Goal: Transaction & Acquisition: Purchase product/service

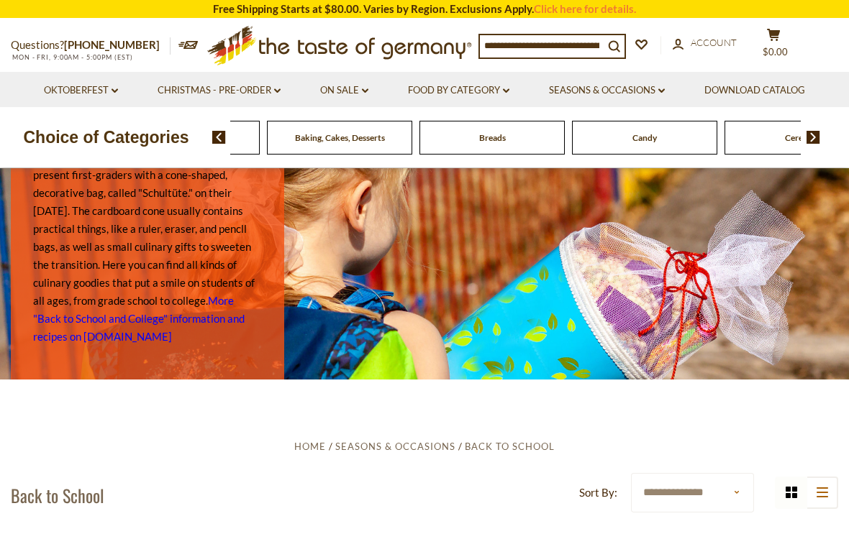
click at [107, 140] on div "Beverages" at bounding box center [34, 138] width 145 height 34
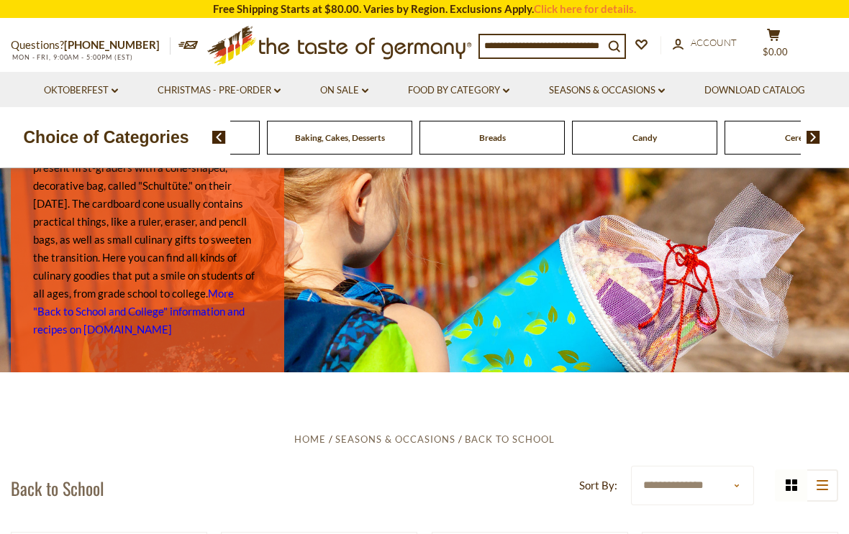
click at [808, 140] on img at bounding box center [813, 137] width 14 height 13
click at [819, 137] on img at bounding box center [813, 137] width 14 height 13
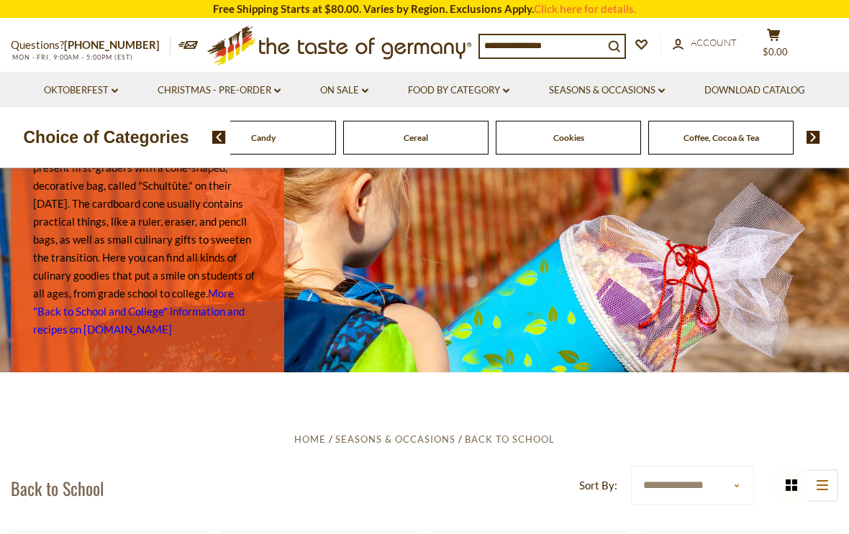
click at [813, 142] on img at bounding box center [813, 137] width 14 height 13
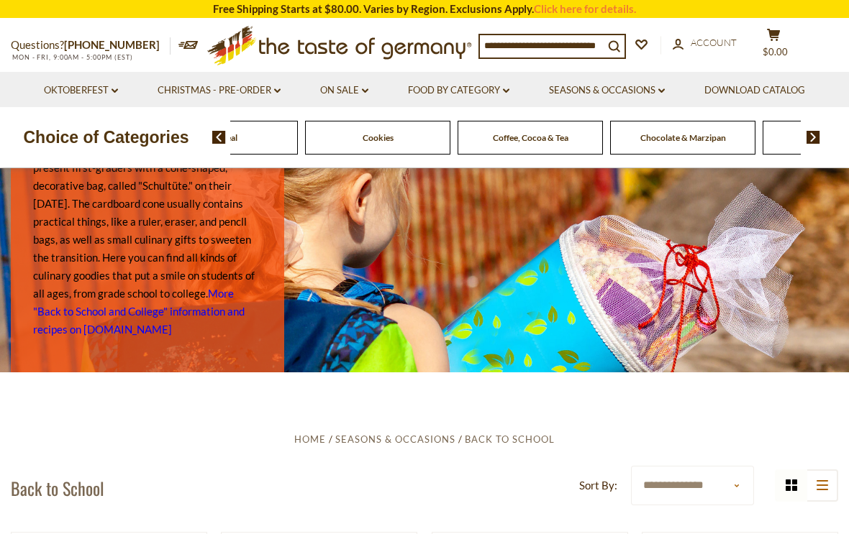
click at [836, 140] on div "Food By Category [GEOGRAPHIC_DATA] Baking, Cakes, Desserts Breads Candy Cereal …" at bounding box center [530, 137] width 637 height 35
click at [818, 142] on img at bounding box center [813, 137] width 14 height 13
click at [820, 137] on img at bounding box center [813, 137] width 14 height 13
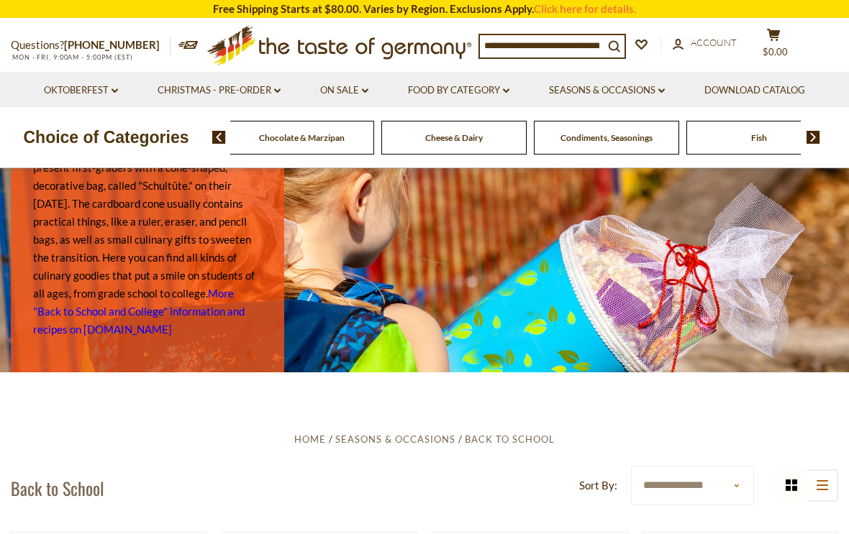
click at [814, 141] on img at bounding box center [813, 137] width 14 height 13
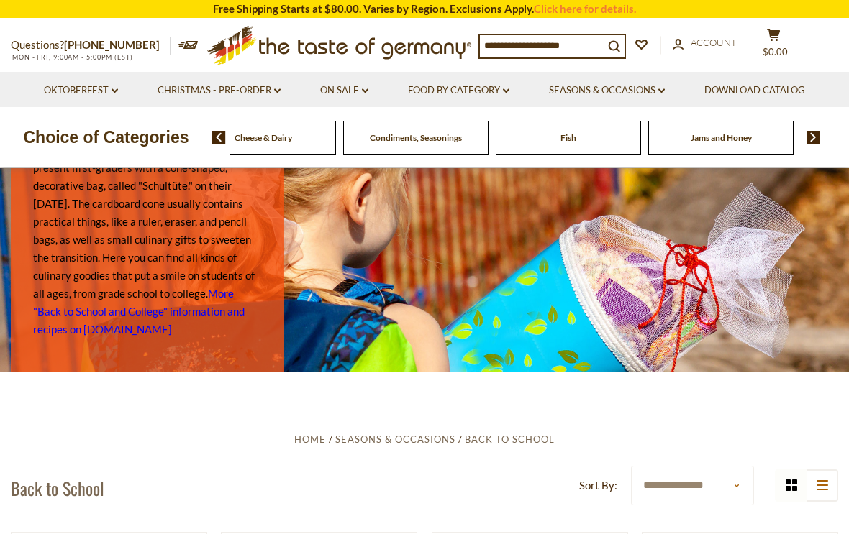
click at [834, 137] on div "Food By Category [GEOGRAPHIC_DATA] Baking, Cakes, Desserts Breads Candy Cereal …" at bounding box center [530, 137] width 637 height 35
click at [815, 140] on img at bounding box center [813, 137] width 14 height 13
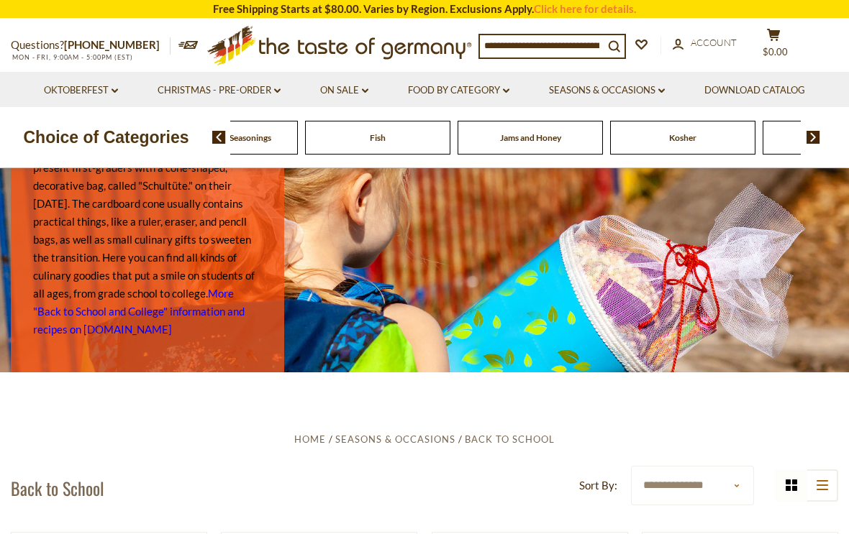
click at [813, 142] on img at bounding box center [813, 137] width 14 height 13
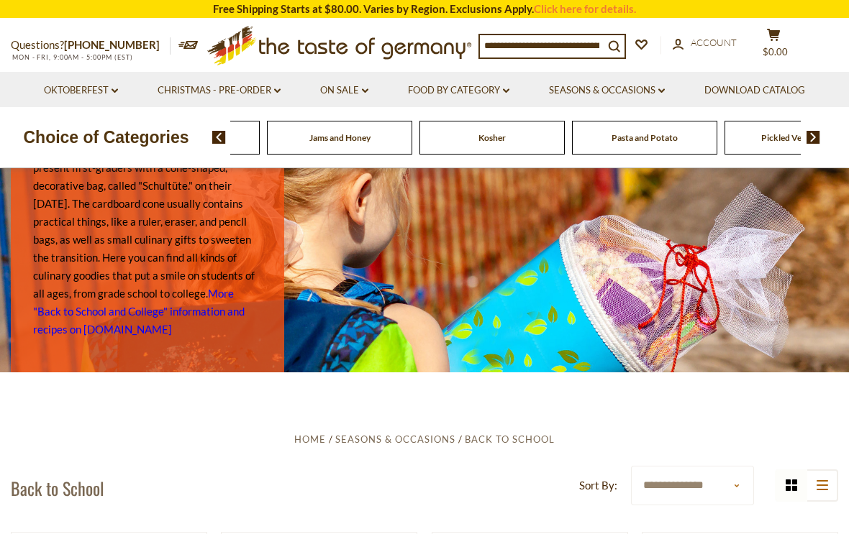
click at [828, 142] on div "Food By Category [GEOGRAPHIC_DATA] Baking, Cakes, Desserts Breads Candy Cereal …" at bounding box center [530, 137] width 637 height 35
click at [816, 138] on img at bounding box center [813, 137] width 14 height 13
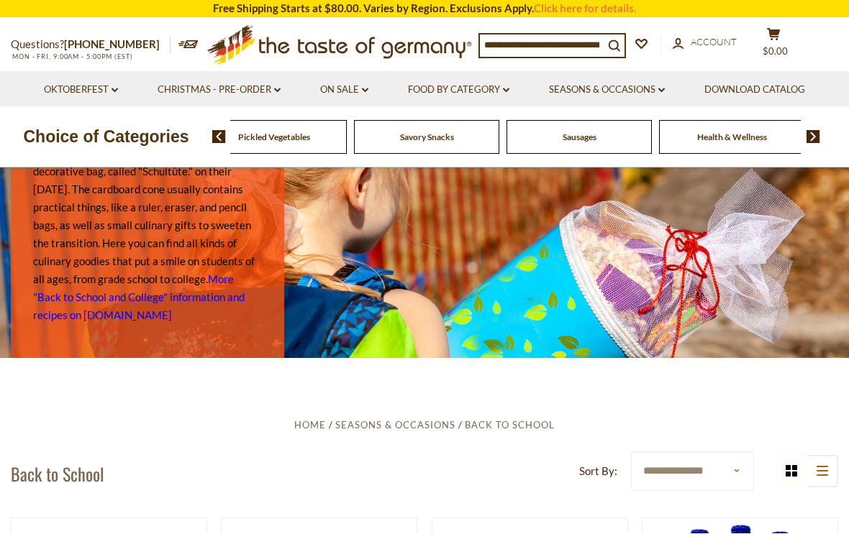
scroll to position [22, 0]
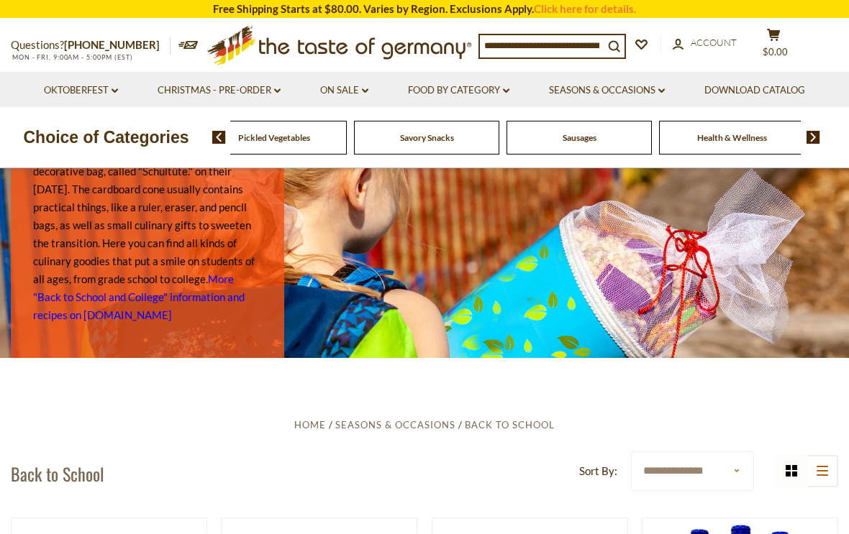
click at [466, 94] on link "Food By Category dropdown_arrow" at bounding box center [458, 91] width 101 height 16
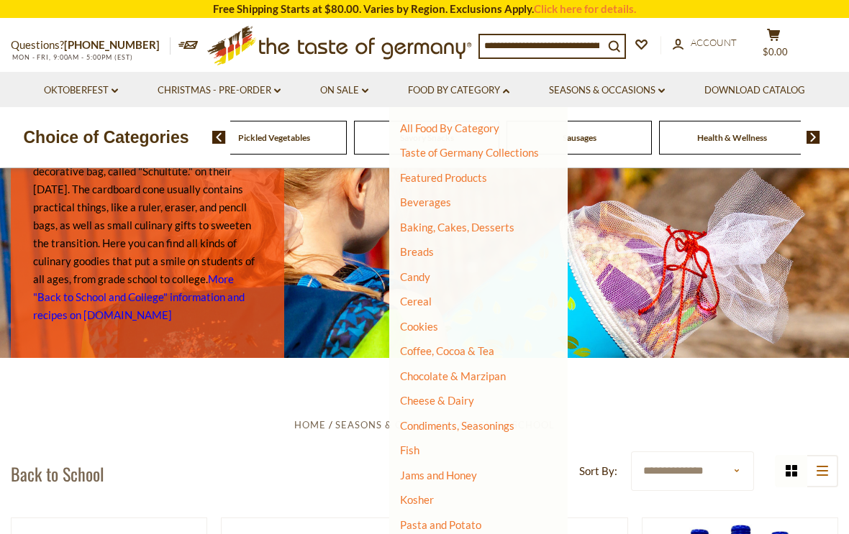
click at [457, 426] on link "Condiments, Seasonings" at bounding box center [457, 425] width 114 height 13
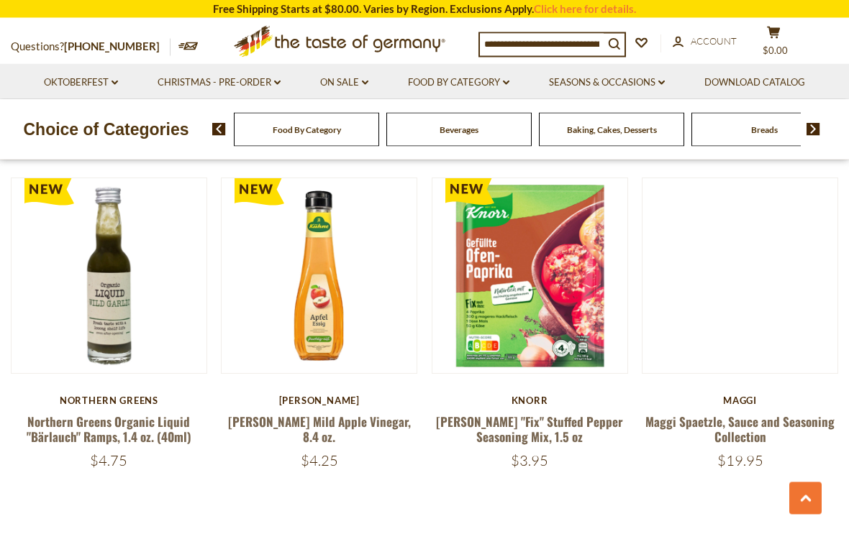
scroll to position [3109, 0]
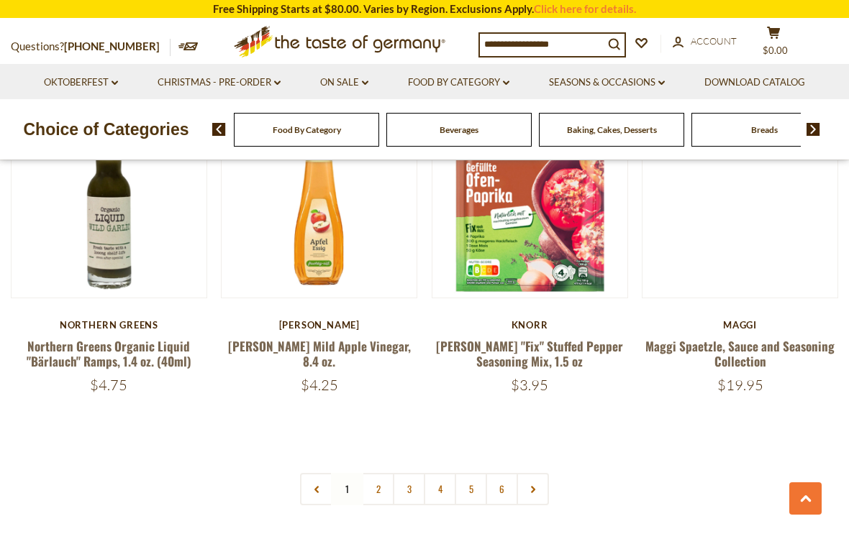
scroll to position [3184, 0]
click at [385, 474] on link "2" at bounding box center [378, 490] width 32 height 32
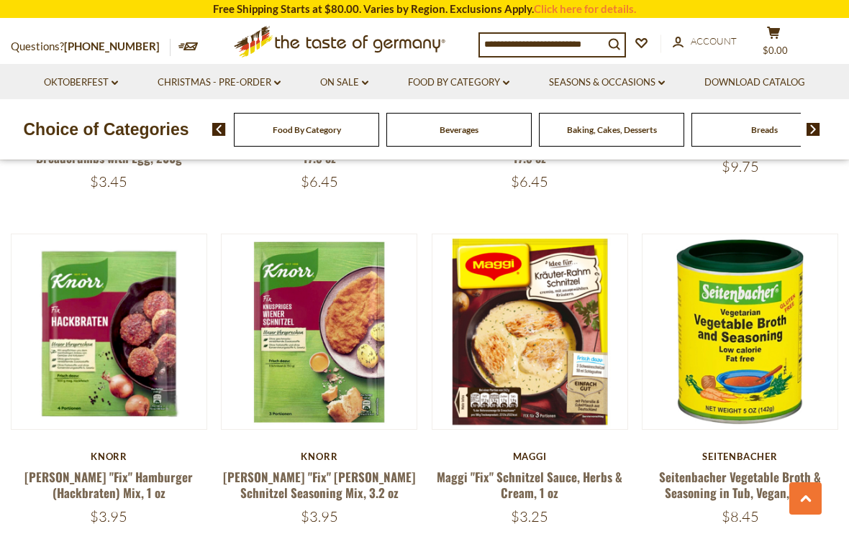
scroll to position [1337, 0]
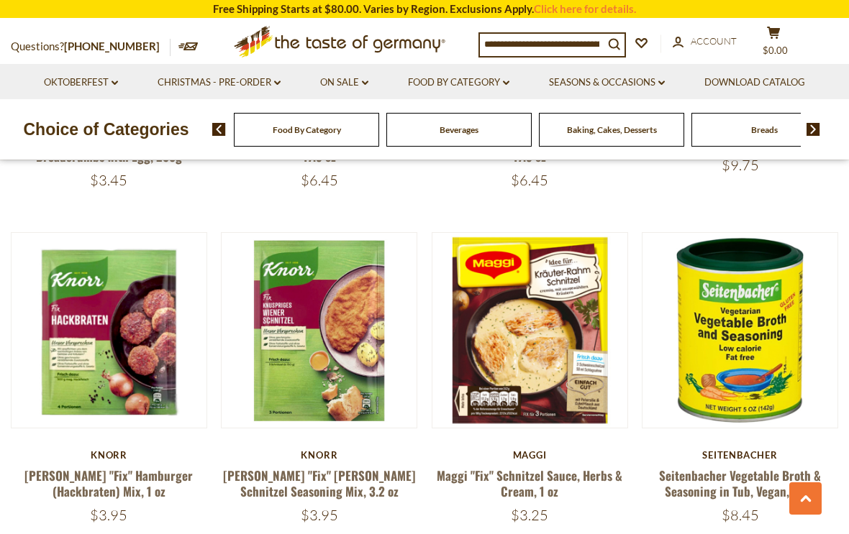
click at [327, 96] on button "Quick View" at bounding box center [318, 79] width 97 height 32
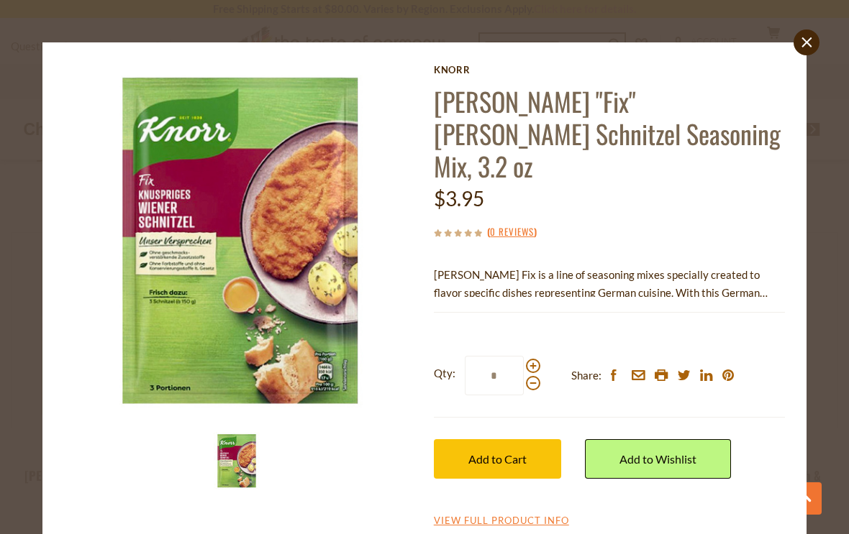
click at [508, 515] on link "View Full Product Info" at bounding box center [501, 521] width 135 height 13
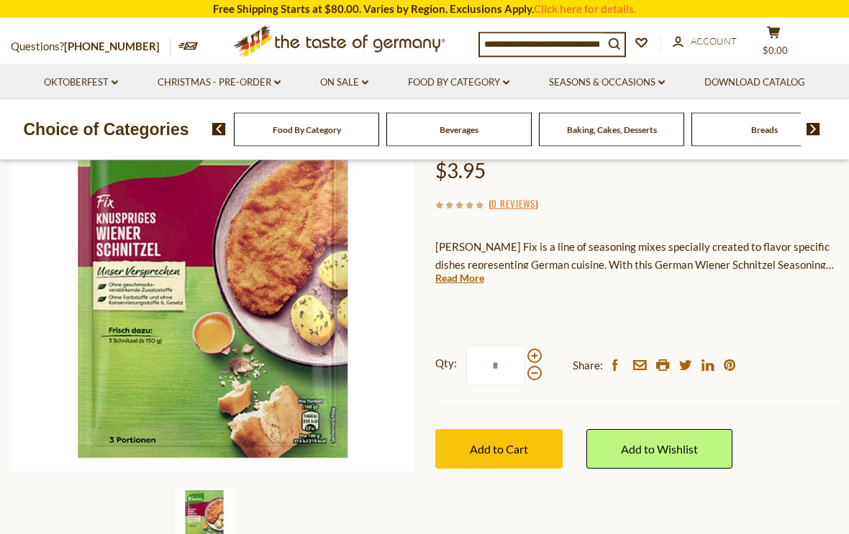
scroll to position [175, 0]
click at [459, 278] on link "Read More" at bounding box center [459, 278] width 49 height 14
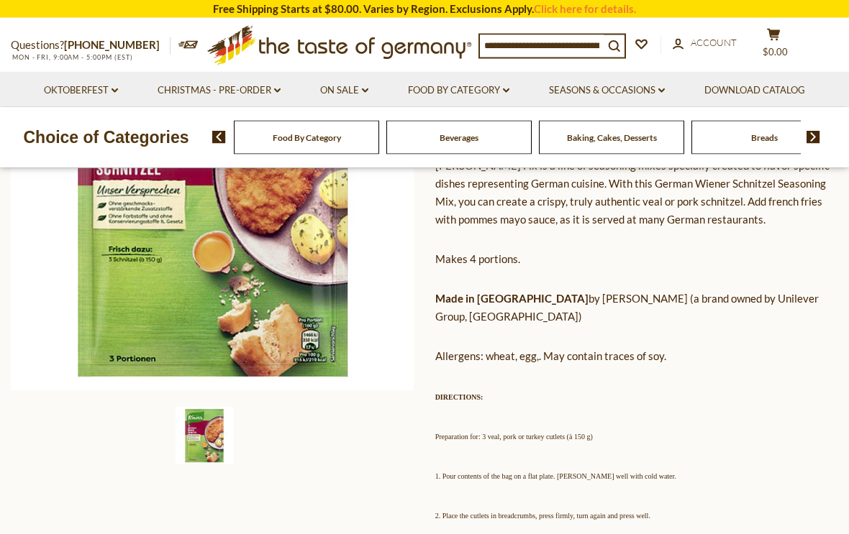
scroll to position [0, 0]
